Goal: Task Accomplishment & Management: Manage account settings

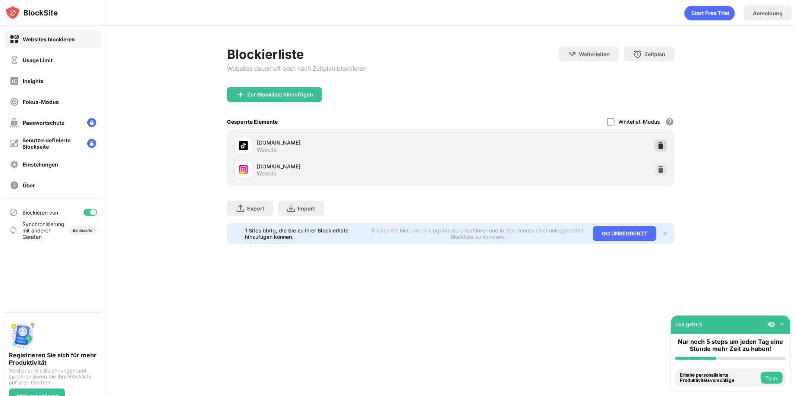
click at [662, 144] on div at bounding box center [661, 146] width 12 height 12
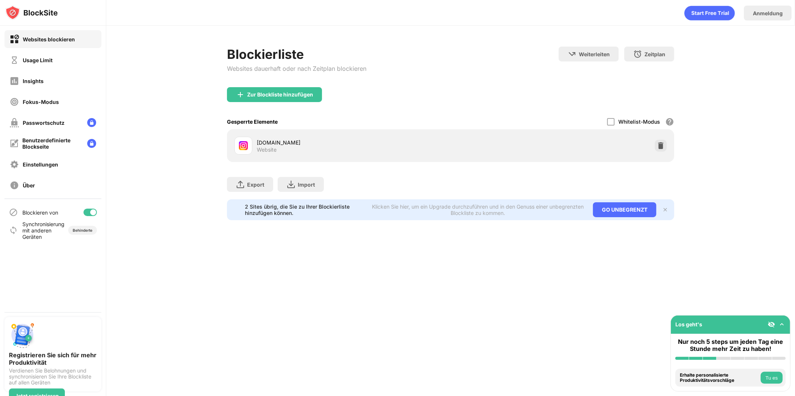
click at [660, 159] on div "instagram.com Website" at bounding box center [450, 145] width 447 height 33
click at [660, 151] on div at bounding box center [661, 146] width 12 height 12
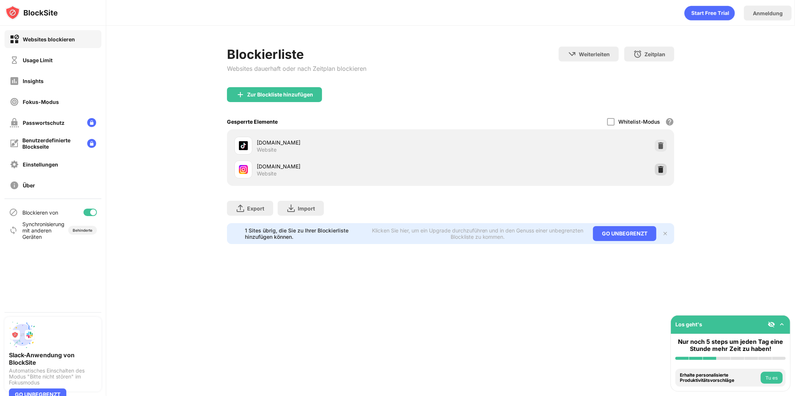
click at [657, 168] on img at bounding box center [660, 169] width 7 height 7
